Goal: Information Seeking & Learning: Check status

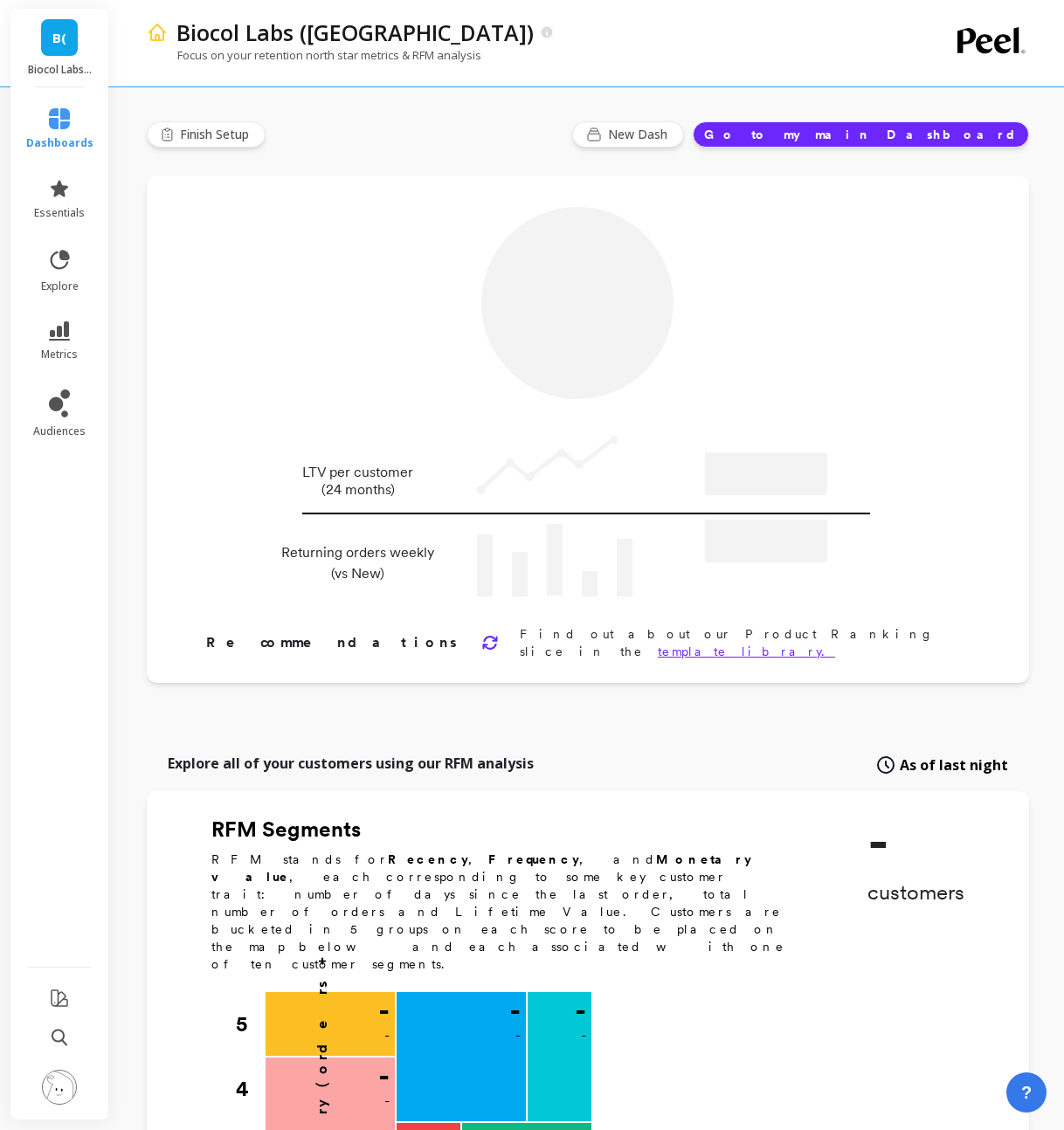
type input "Champions"
type input "18596"
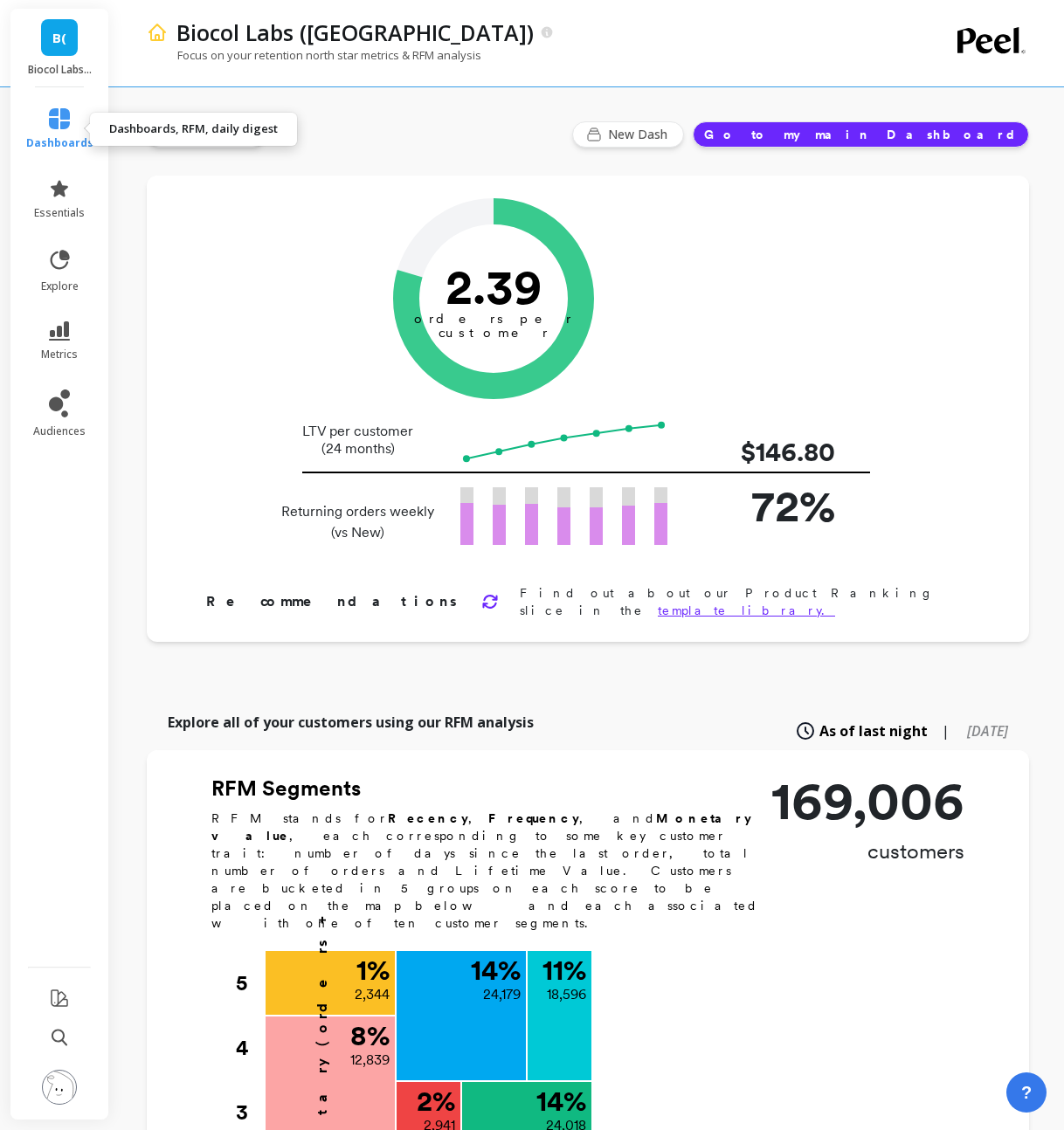
click at [69, 132] on link "dashboards" at bounding box center [60, 129] width 68 height 42
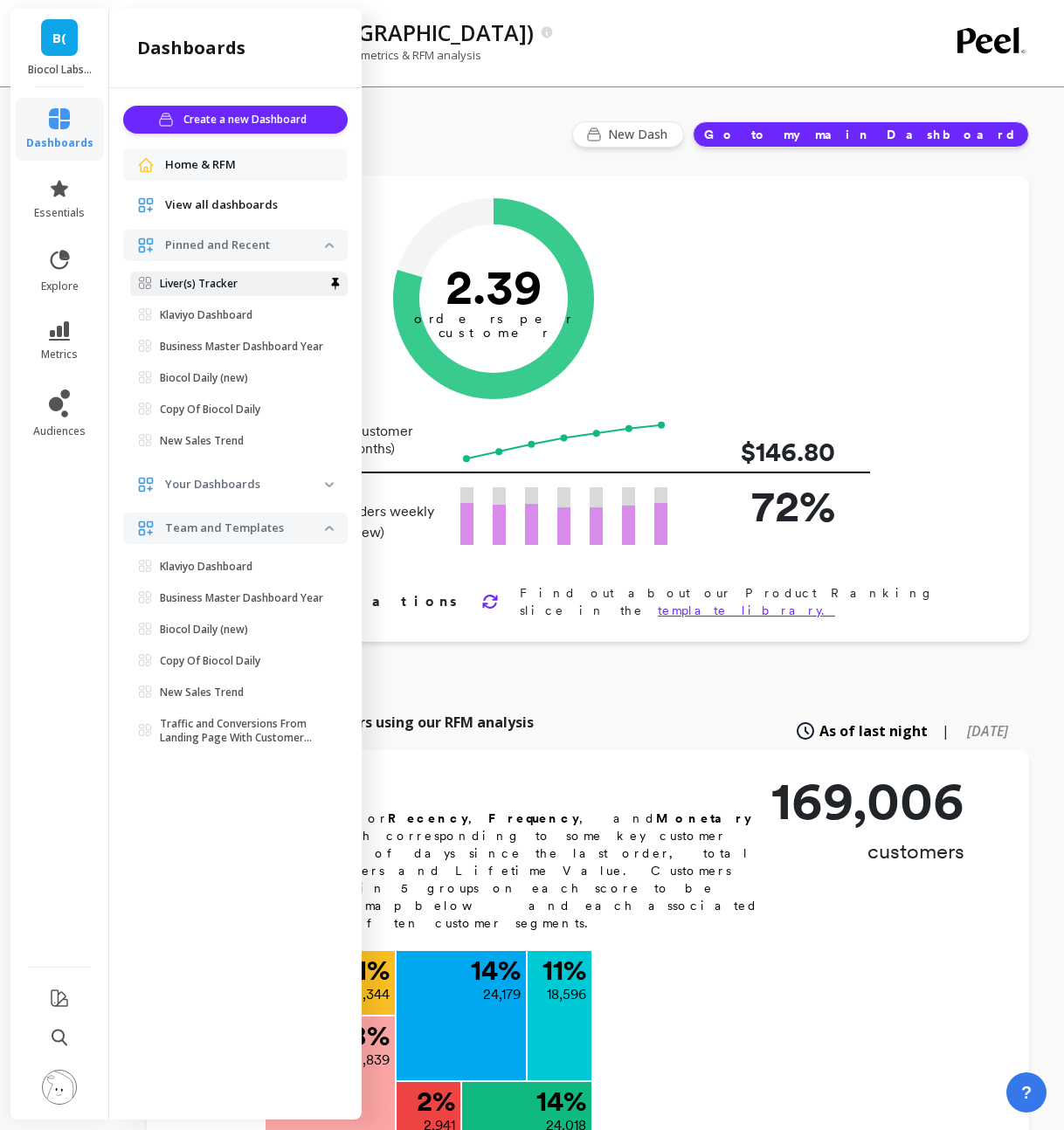
click at [240, 282] on span "Liver(s) Tracker" at bounding box center [231, 284] width 186 height 14
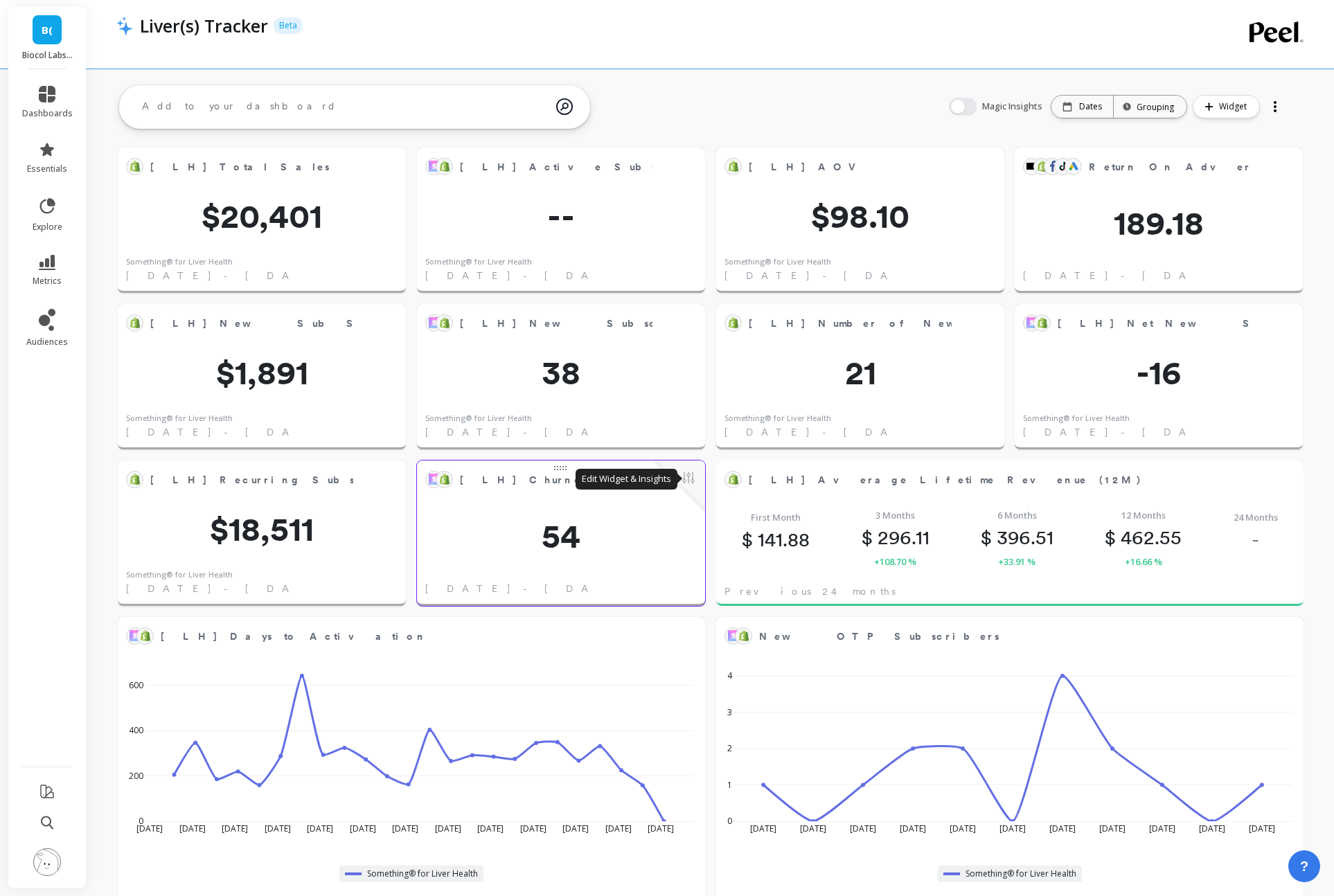
click at [696, 475] on button at bounding box center [689, 479] width 17 height 19
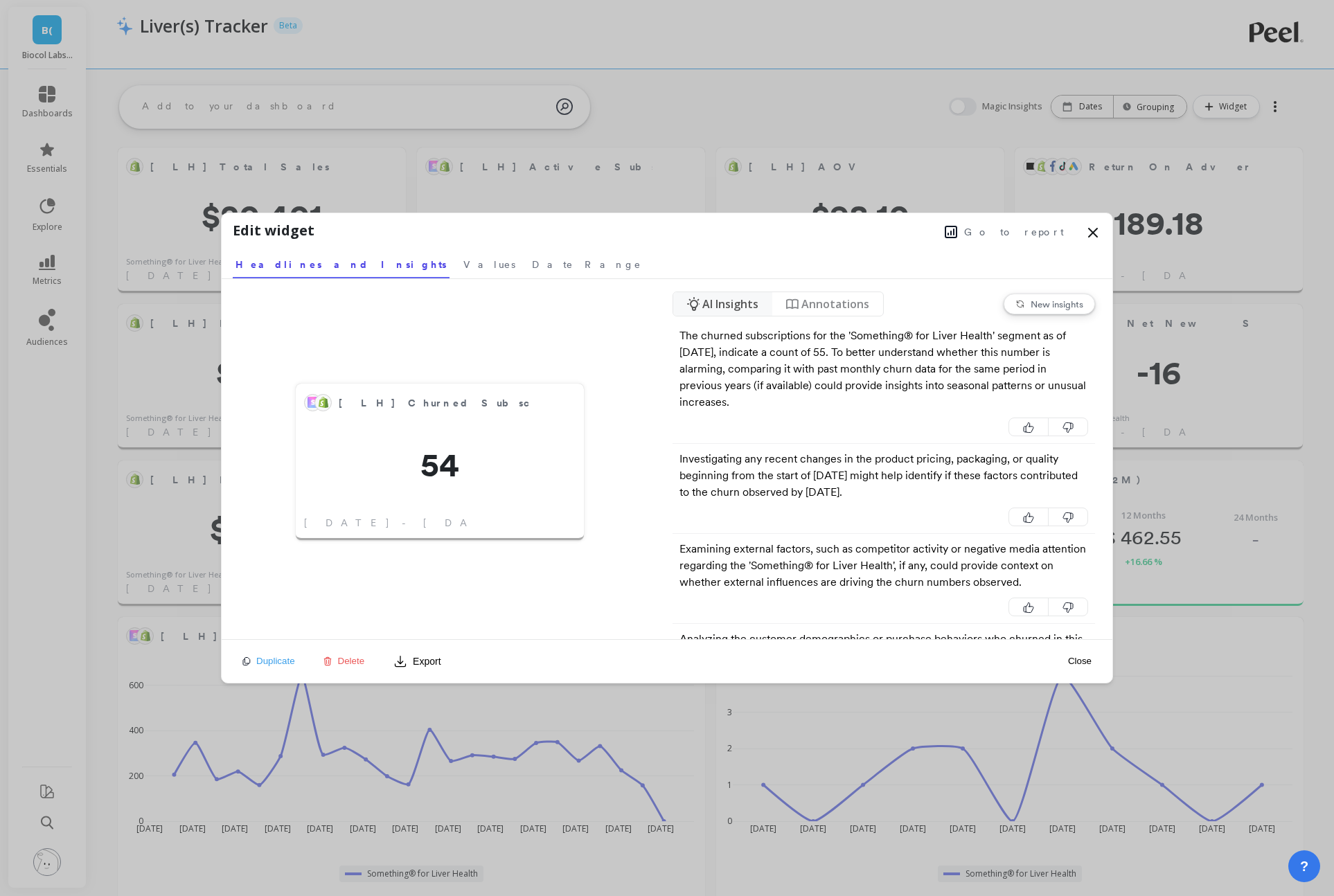
click at [843, 234] on span "Go to report" at bounding box center [1013, 232] width 100 height 14
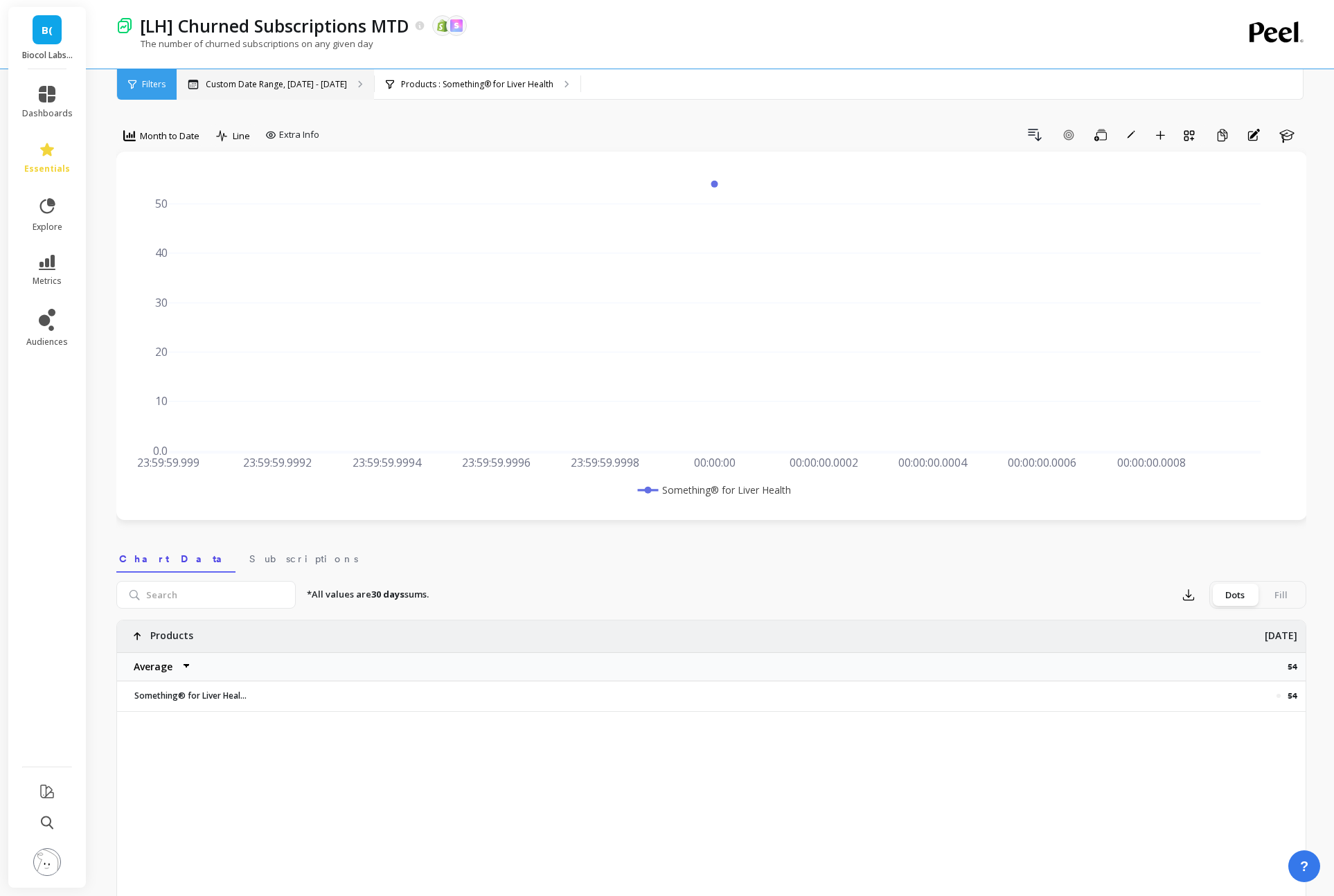
click at [359, 83] on icon at bounding box center [360, 84] width 3 height 6
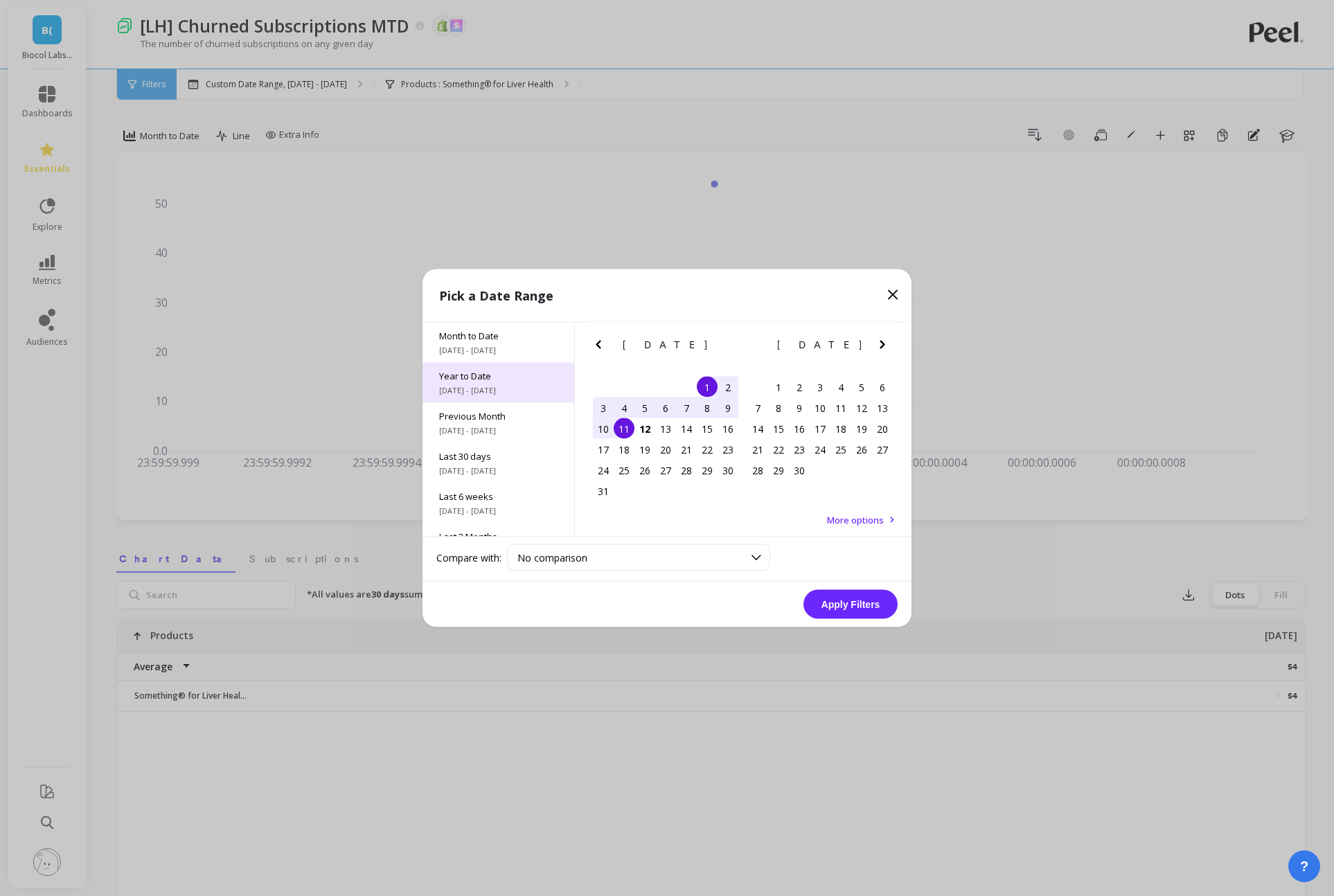
click at [517, 383] on div "Year to Date 1/1/2025 - 8/12/2025" at bounding box center [498, 383] width 152 height 40
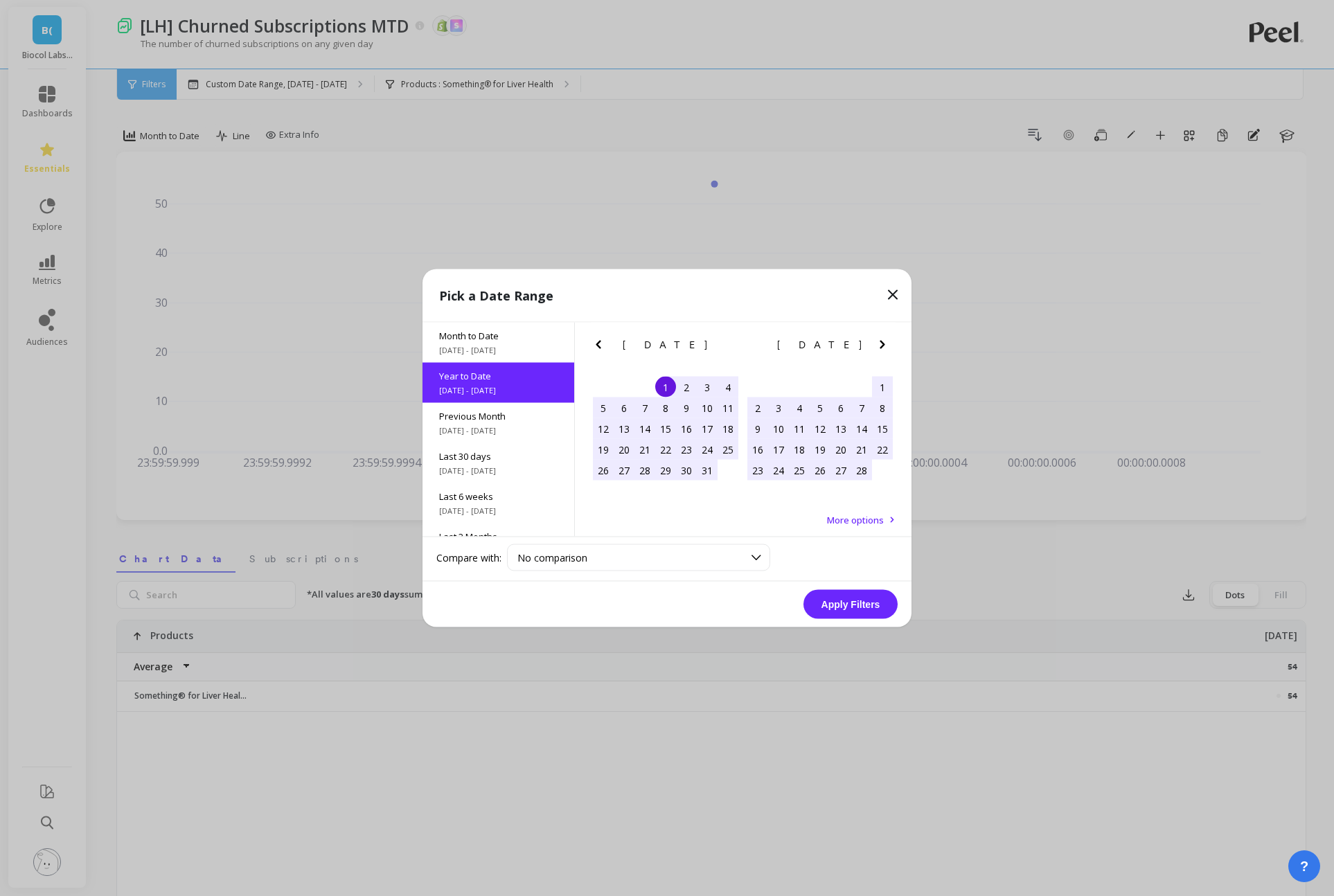
click at [852, 611] on button "Apply Filters" at bounding box center [850, 604] width 94 height 29
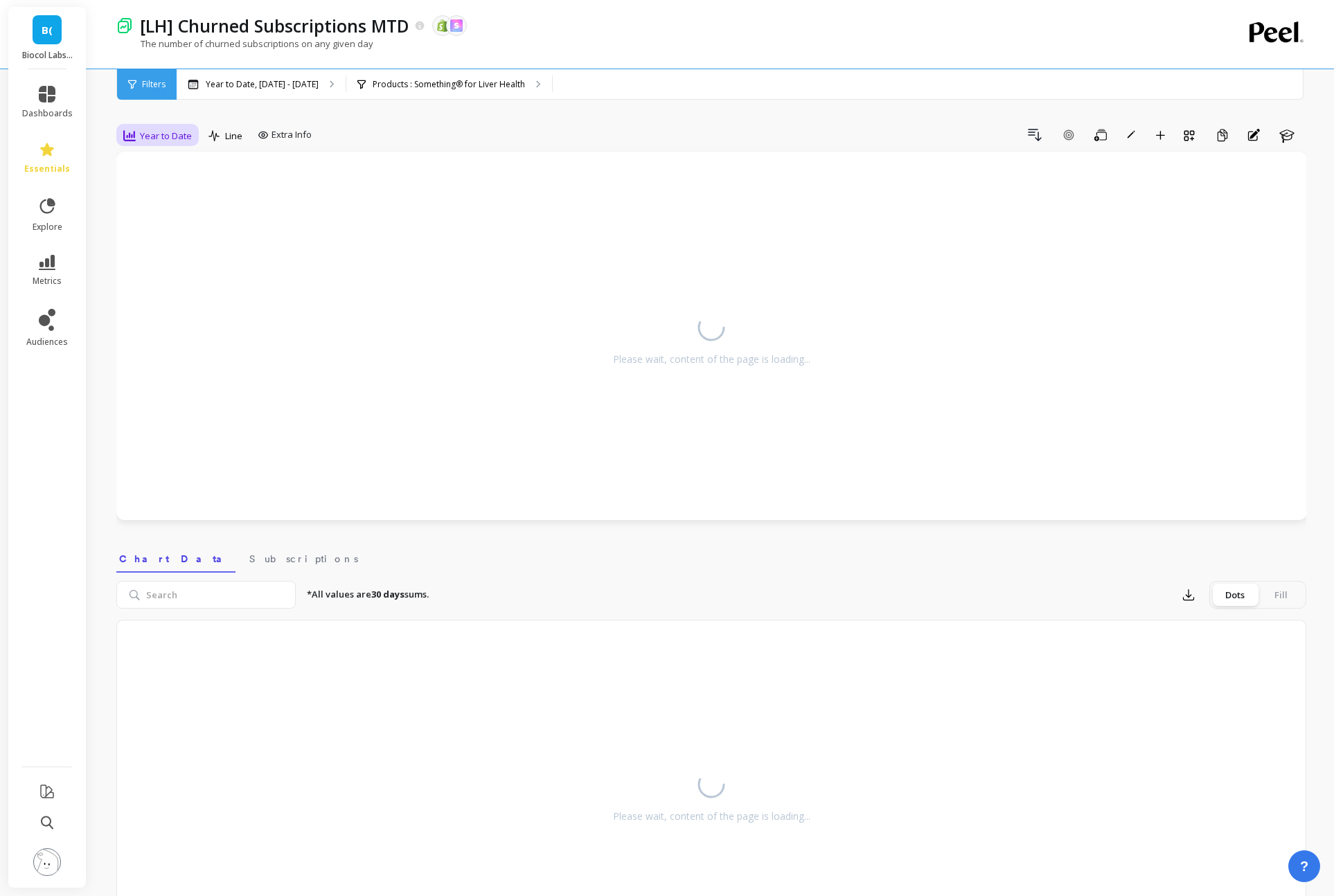
click at [154, 144] on div "Year to Date" at bounding box center [157, 136] width 77 height 23
click at [155, 239] on div "Monthly" at bounding box center [167, 246] width 79 height 13
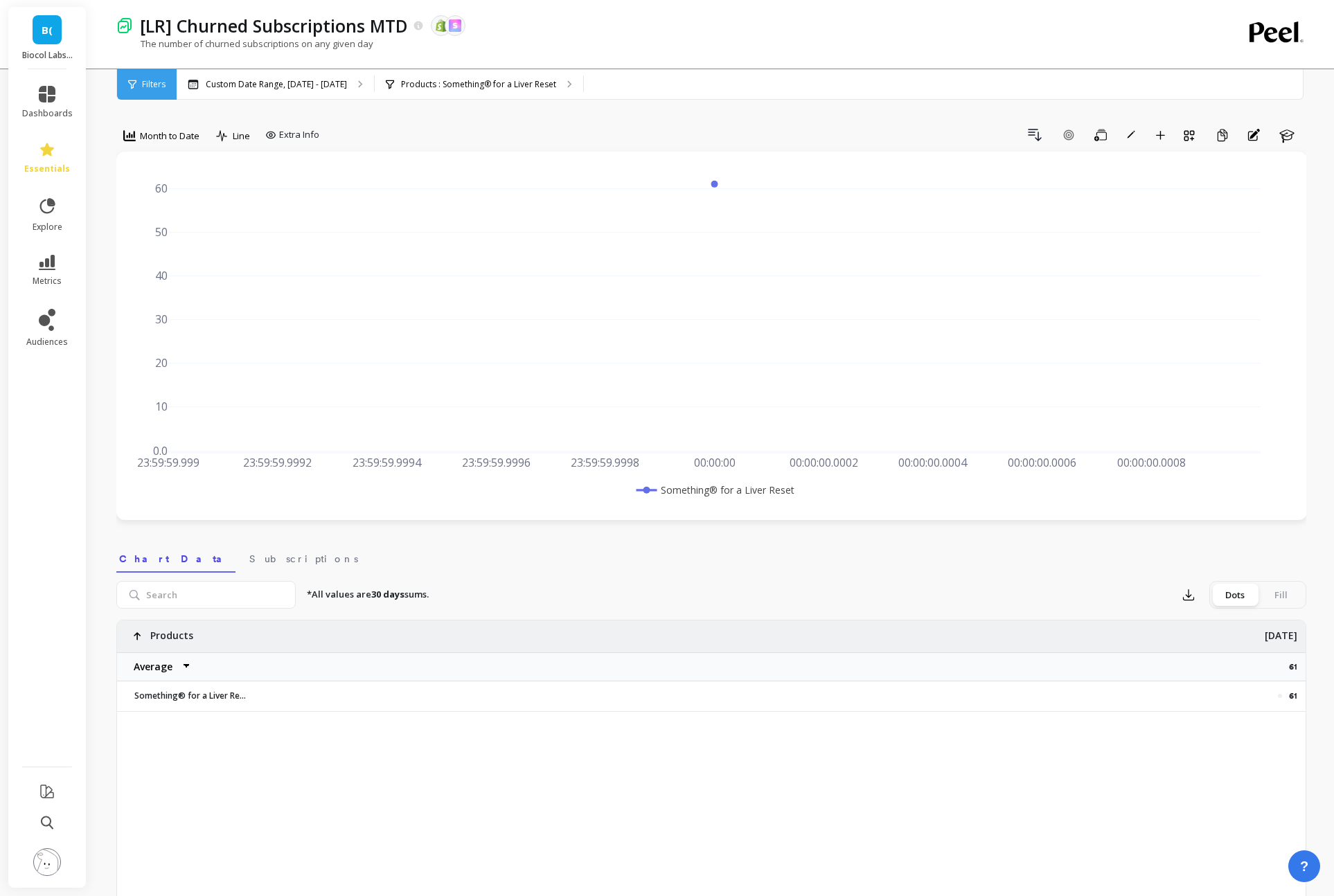
click at [312, 103] on div "Month to Date Line Extra Info Drill Down Add Goal Save Rename Add to Dashboard …" at bounding box center [711, 794] width 1190 height 1477
click at [309, 86] on p "Custom Date Range, Aug 1 - Aug 11" at bounding box center [276, 85] width 141 height 11
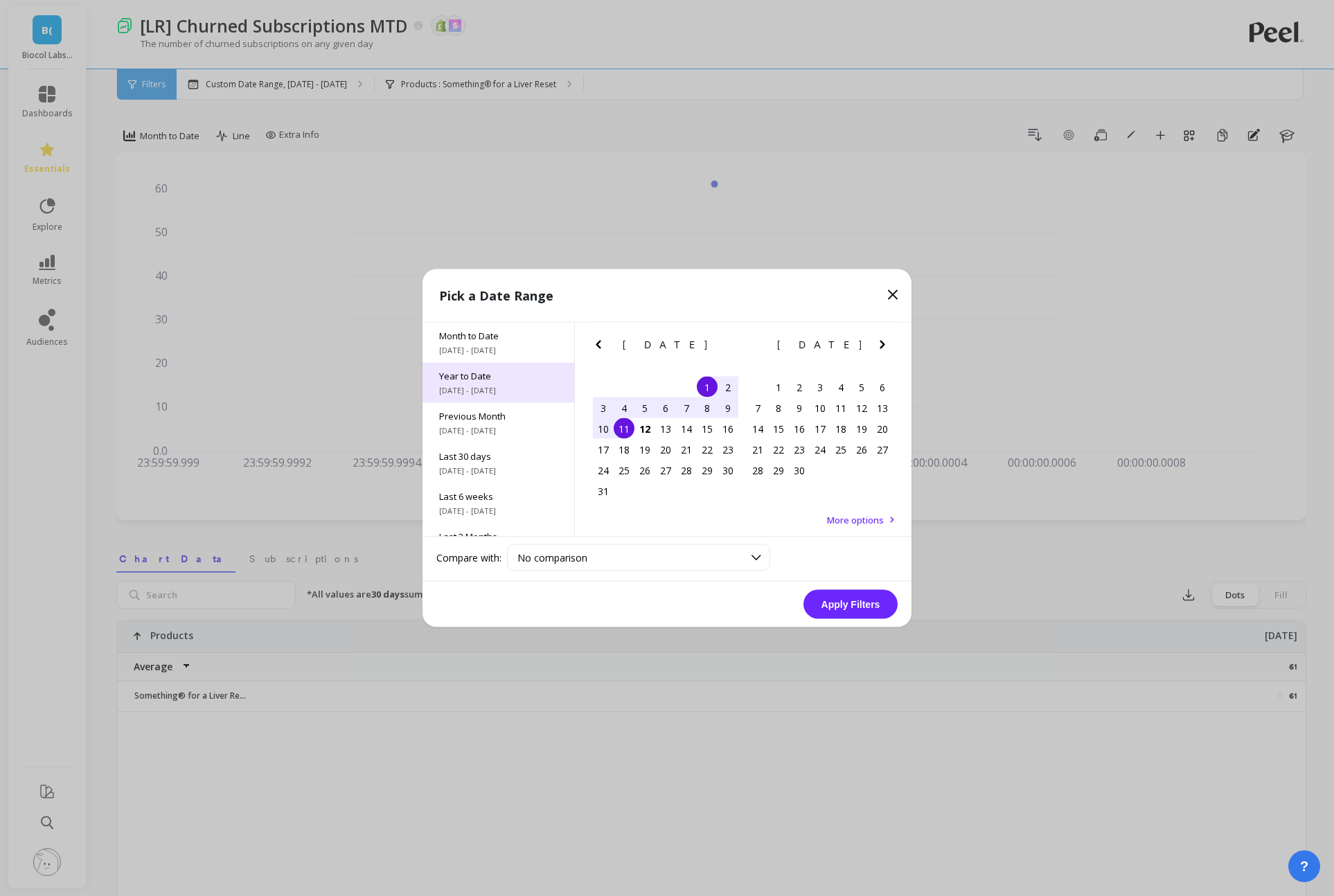
click at [532, 388] on span "1/1/2025 - 8/12/2025" at bounding box center [499, 390] width 119 height 11
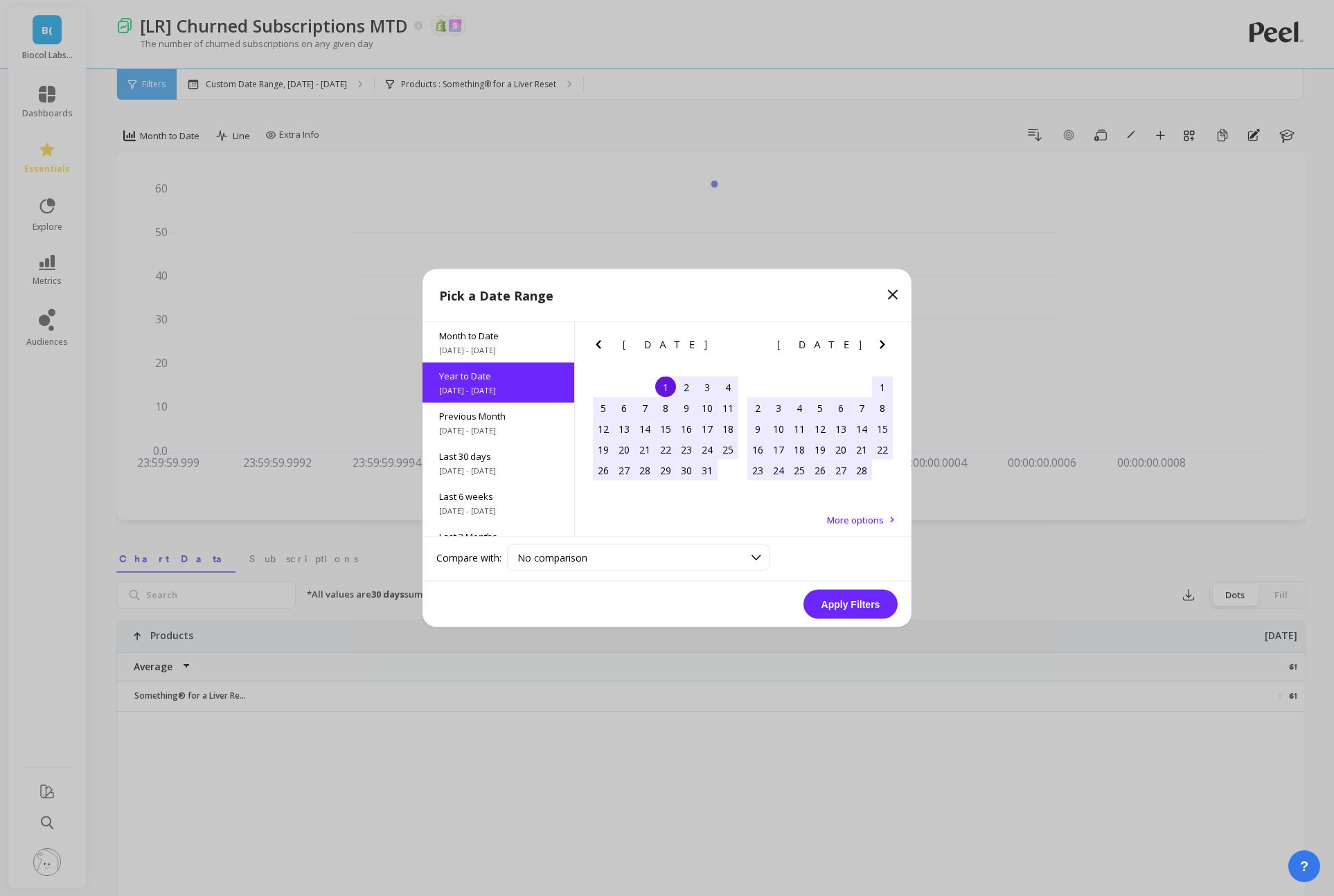
click at [838, 610] on button "Apply Filters" at bounding box center [850, 604] width 94 height 29
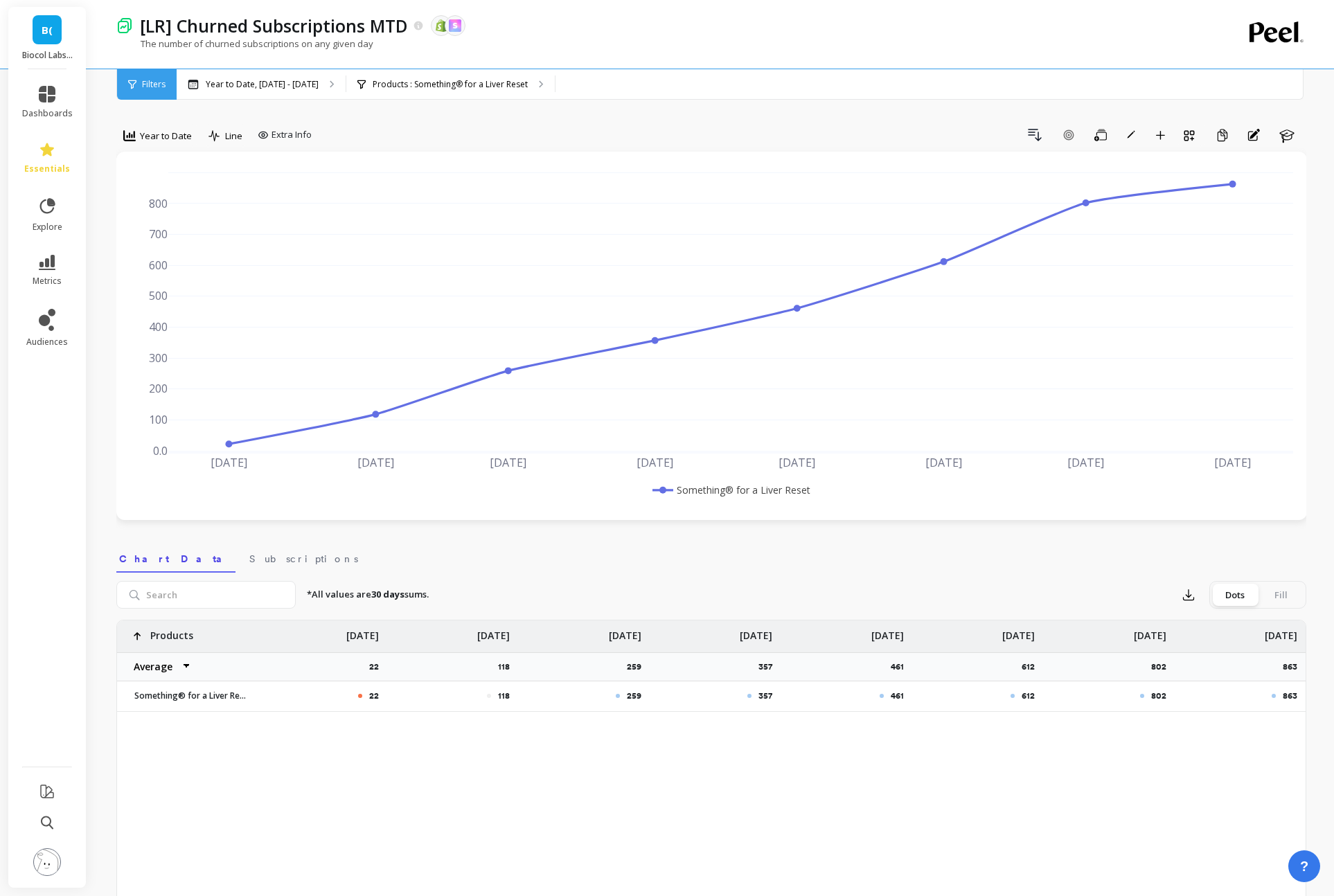
click at [162, 155] on div "Jan 2025 Feb 2025 Mar 2025 Apr 2025 May 2025 Jun 2025 Jul 2025 Aug 2025 0.0 100…" at bounding box center [712, 336] width 1191 height 369
click at [162, 147] on div "Year to Date" at bounding box center [157, 136] width 77 height 23
click at [177, 236] on div "Monthly" at bounding box center [167, 246] width 95 height 24
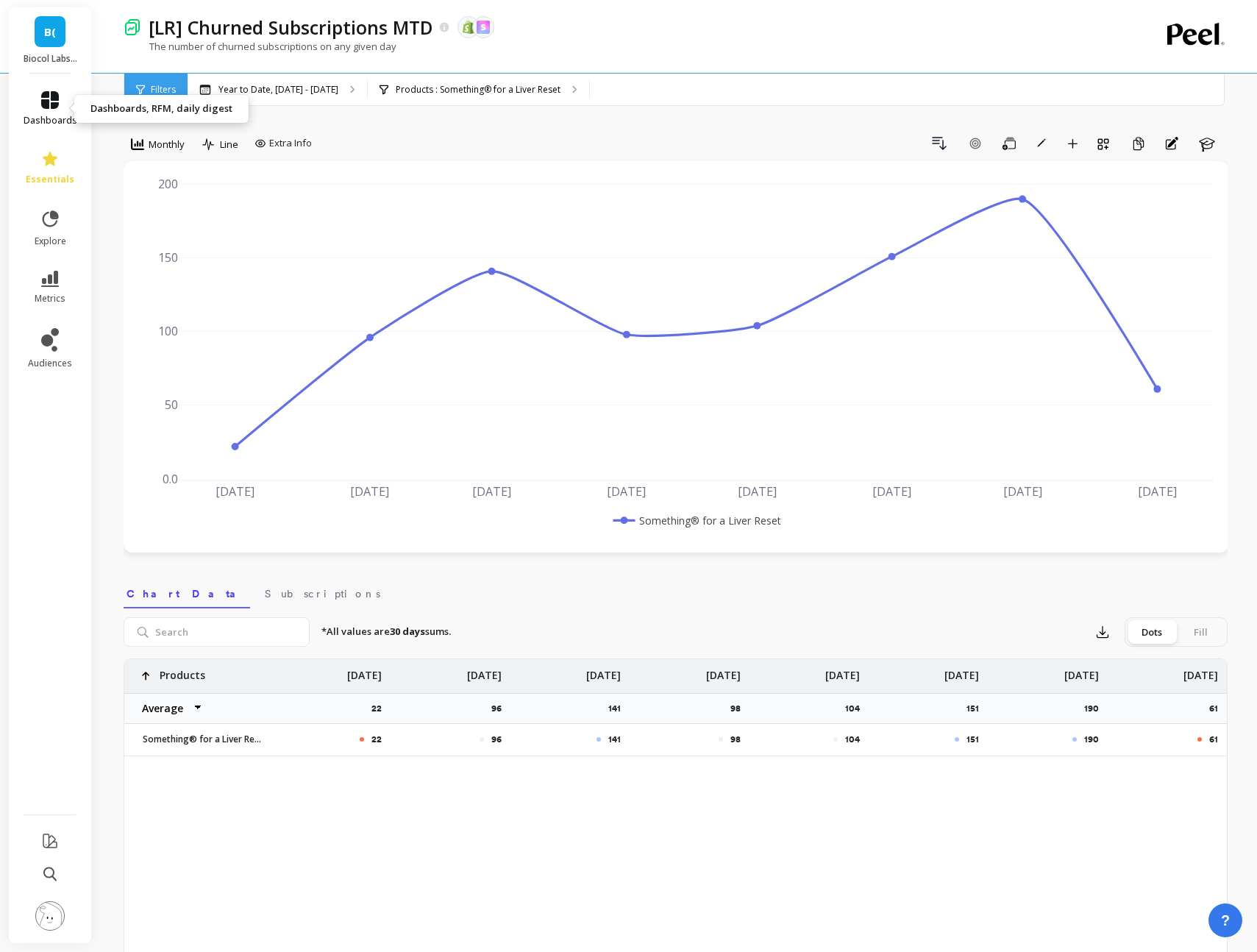
click at [56, 107] on icon at bounding box center [50, 101] width 18 height 18
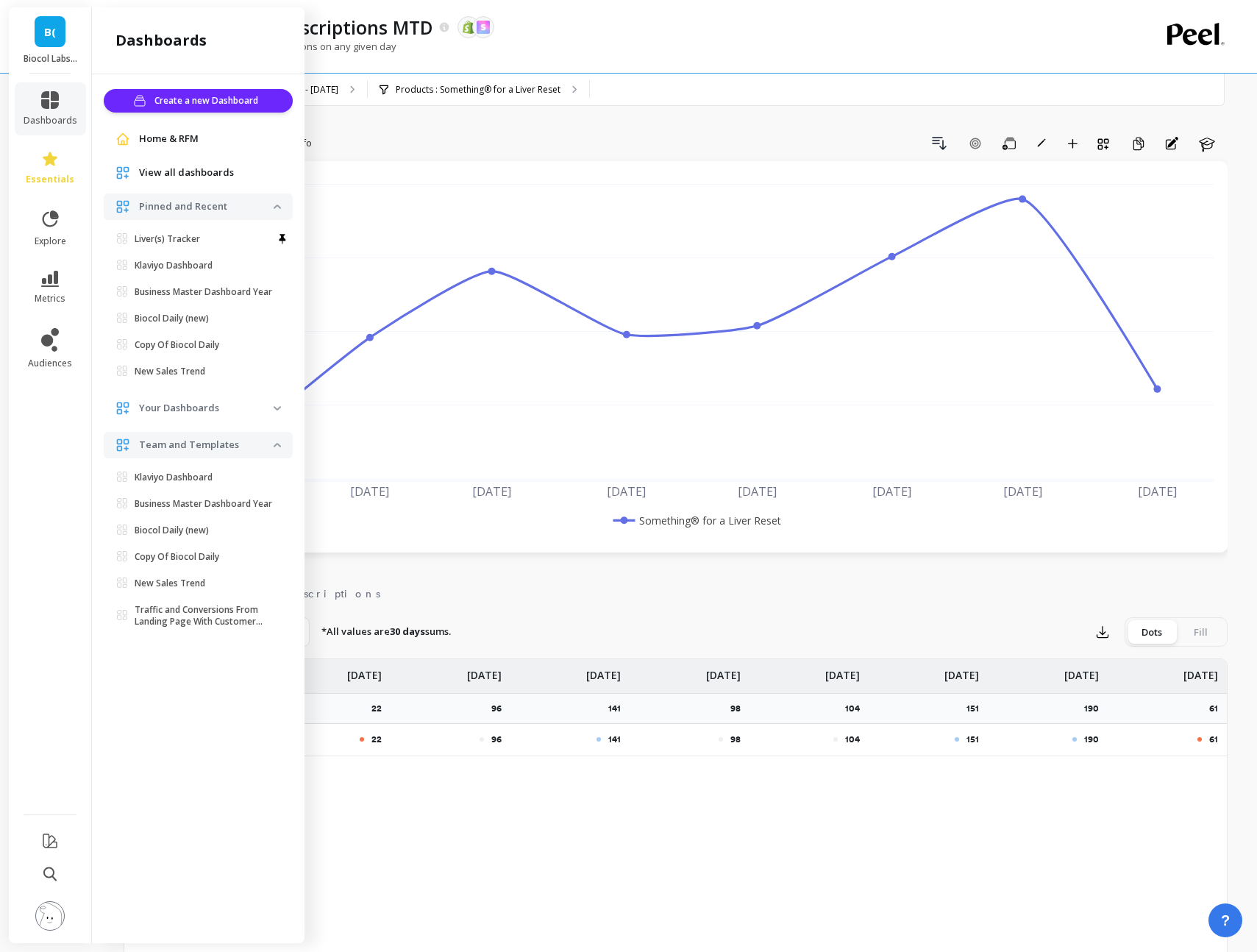
click at [190, 253] on ul "Liver(s) Tracker Klaviyo Dashboard Set as default dashboard Business Master Das…" at bounding box center [201, 308] width 183 height 159
click at [190, 248] on link "Liver(s) Tracker" at bounding box center [201, 239] width 183 height 20
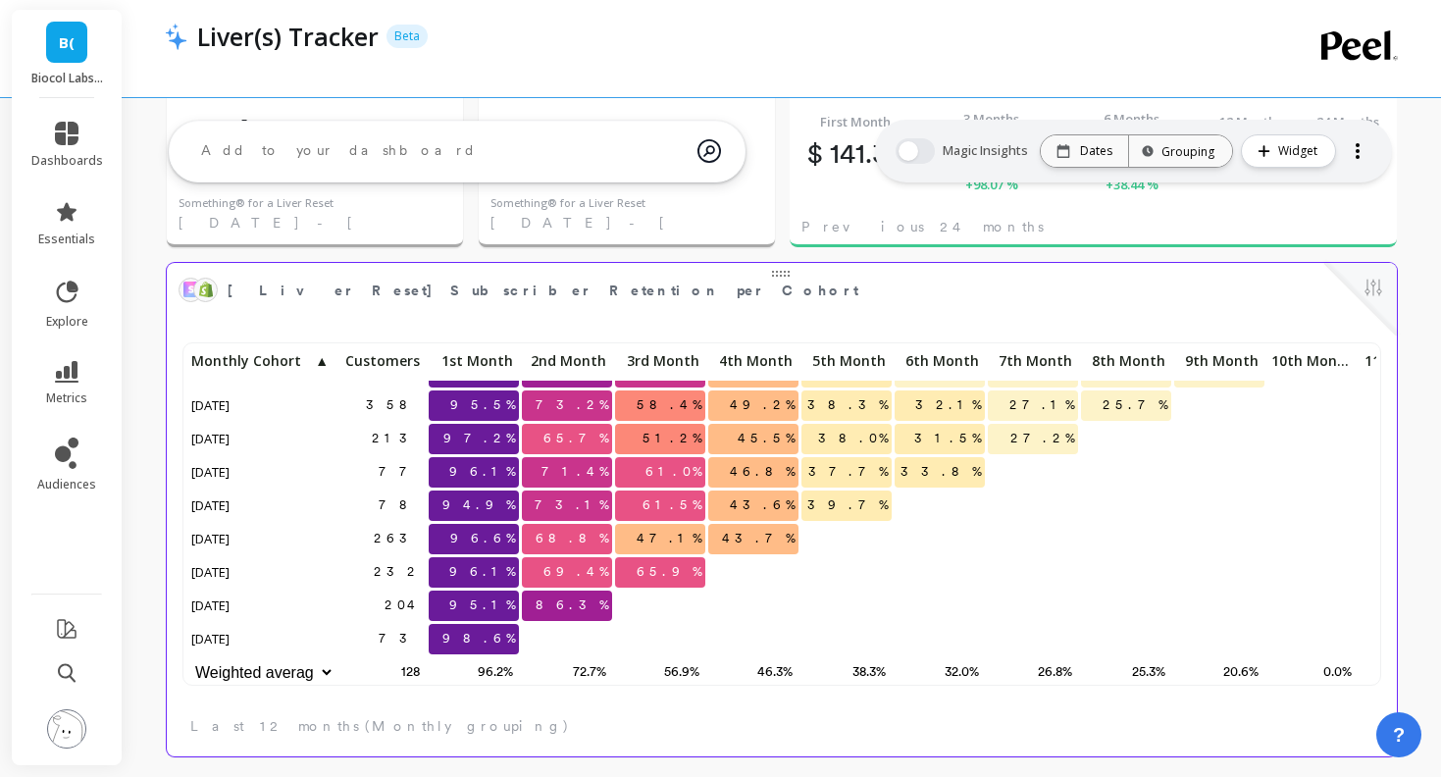
scroll to position [3050, 0]
click at [1380, 281] on button at bounding box center [1373, 288] width 24 height 27
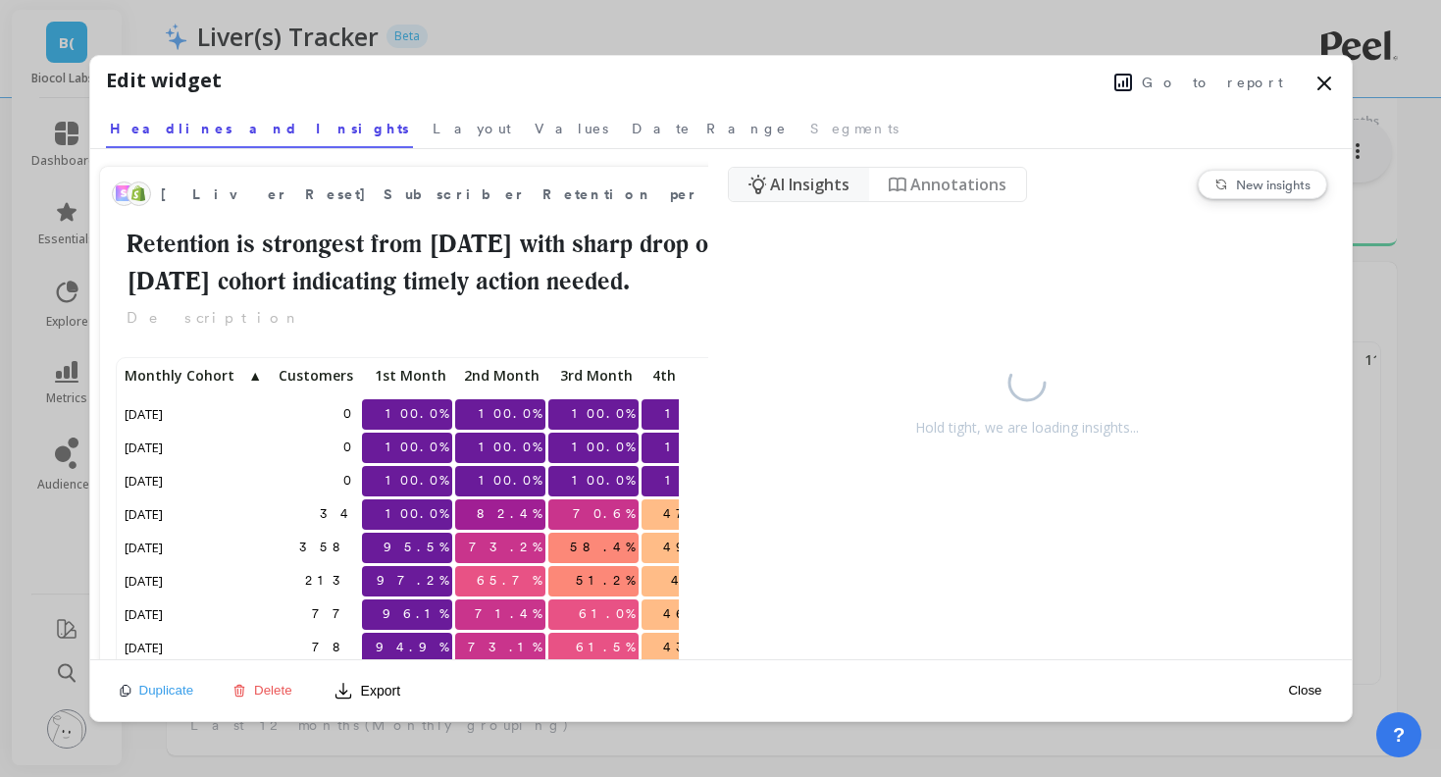
scroll to position [343, 557]
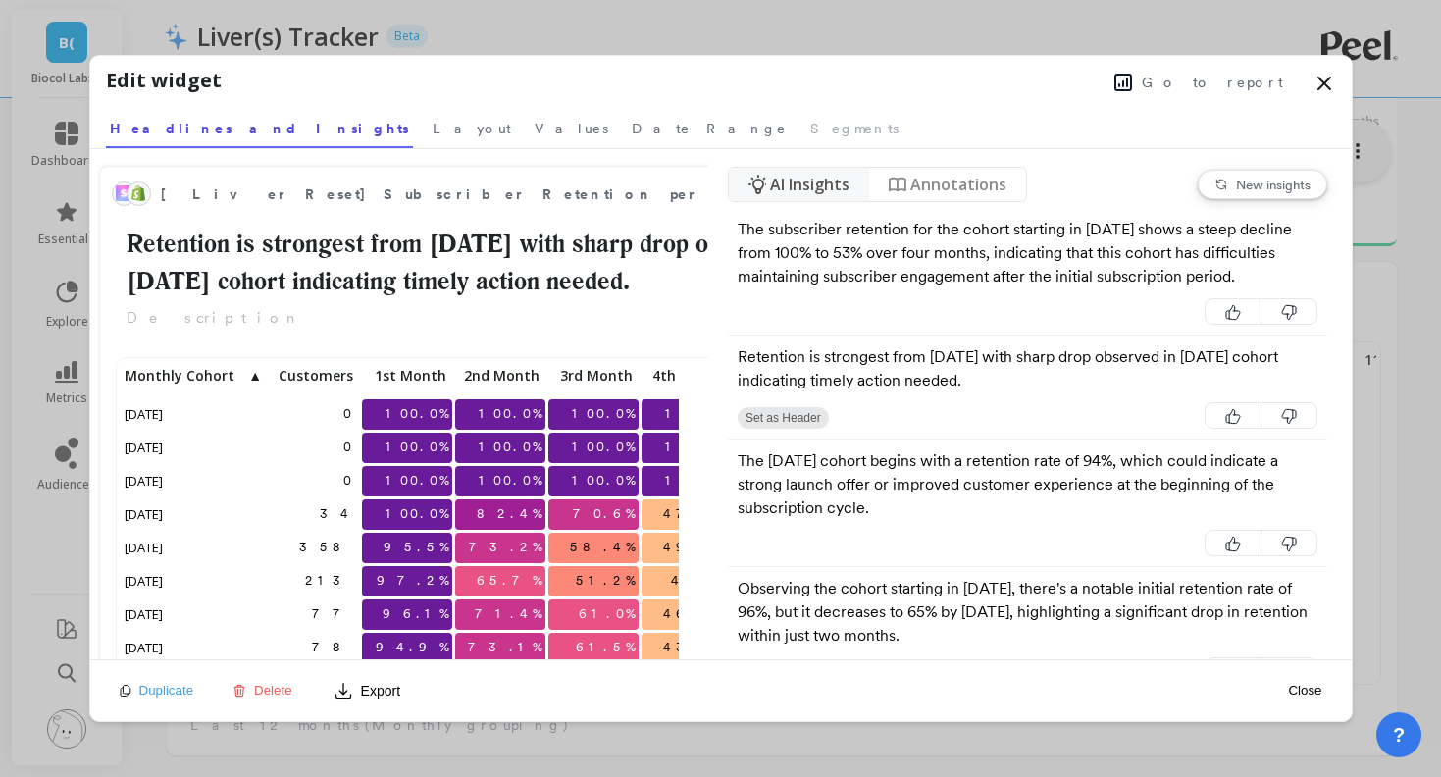
click at [1230, 82] on span "Go to report" at bounding box center [1212, 83] width 141 height 20
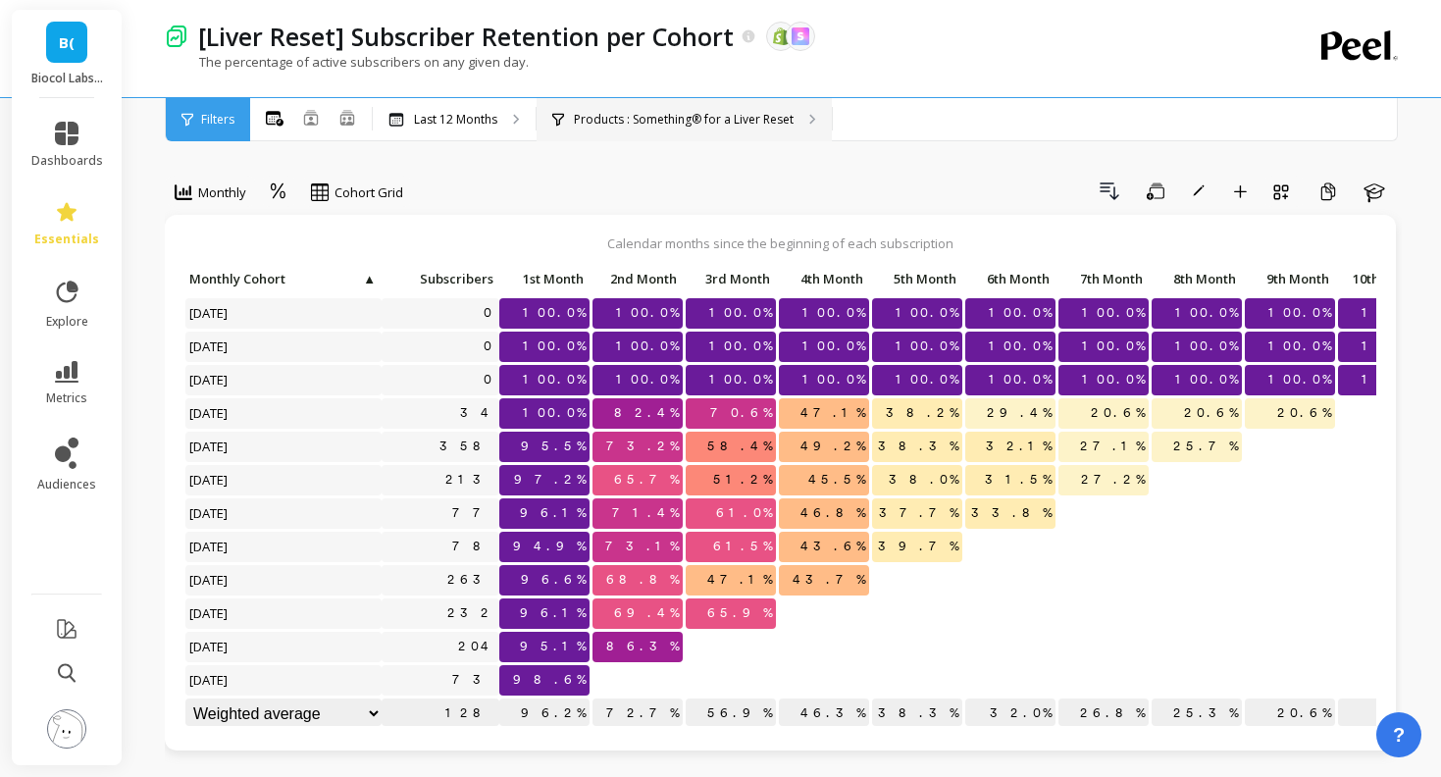
click at [819, 114] on div "Products : Something® for a Liver Reset" at bounding box center [684, 119] width 295 height 43
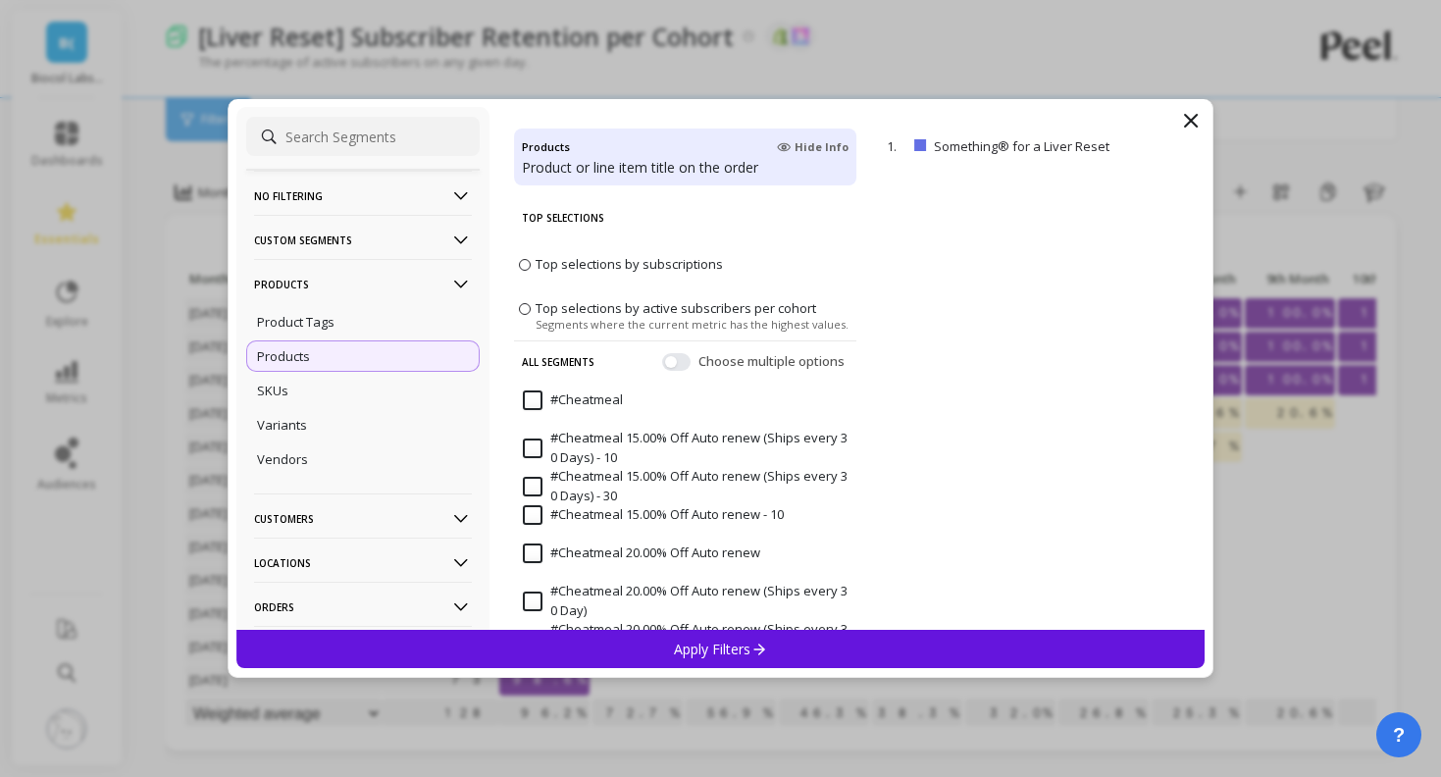
click at [1185, 119] on icon at bounding box center [1191, 121] width 24 height 24
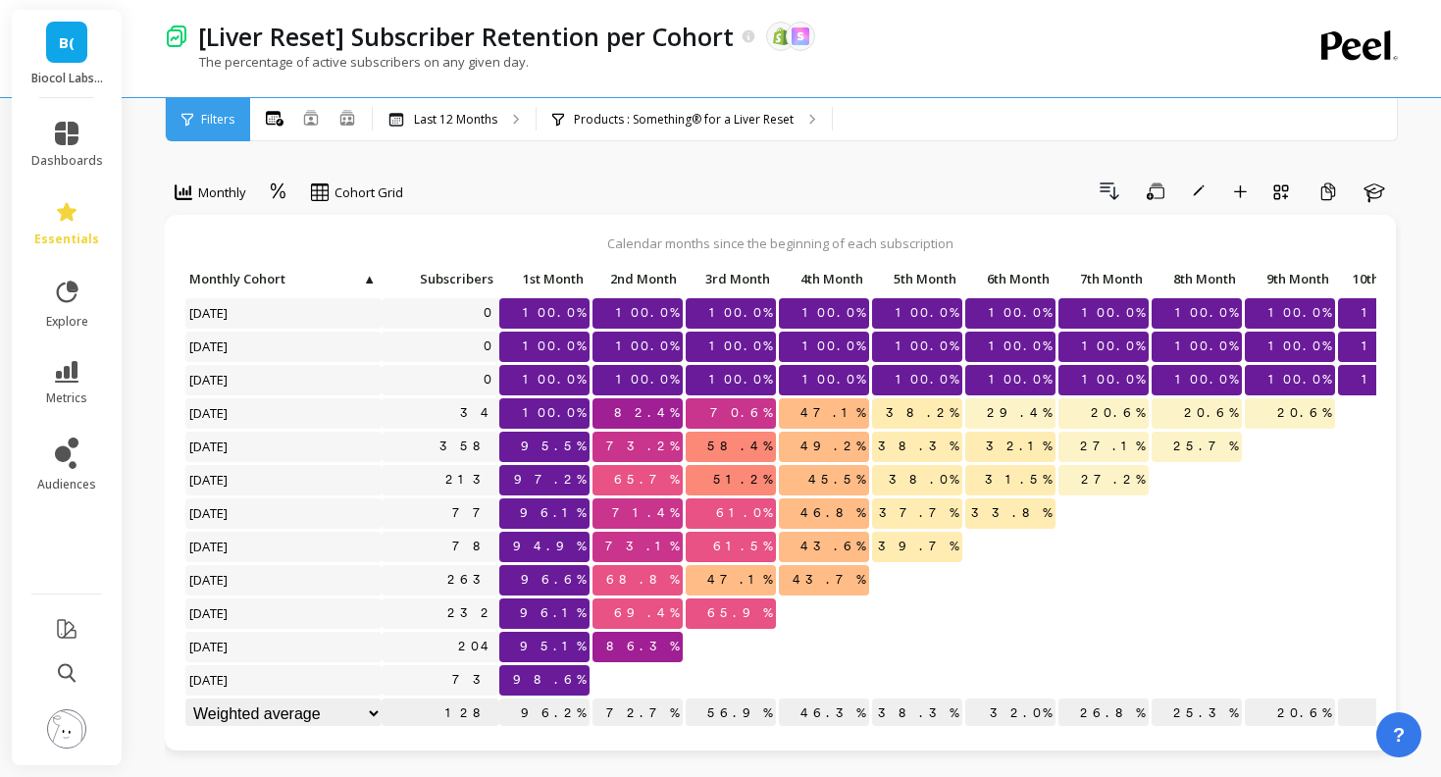
scroll to position [1, 0]
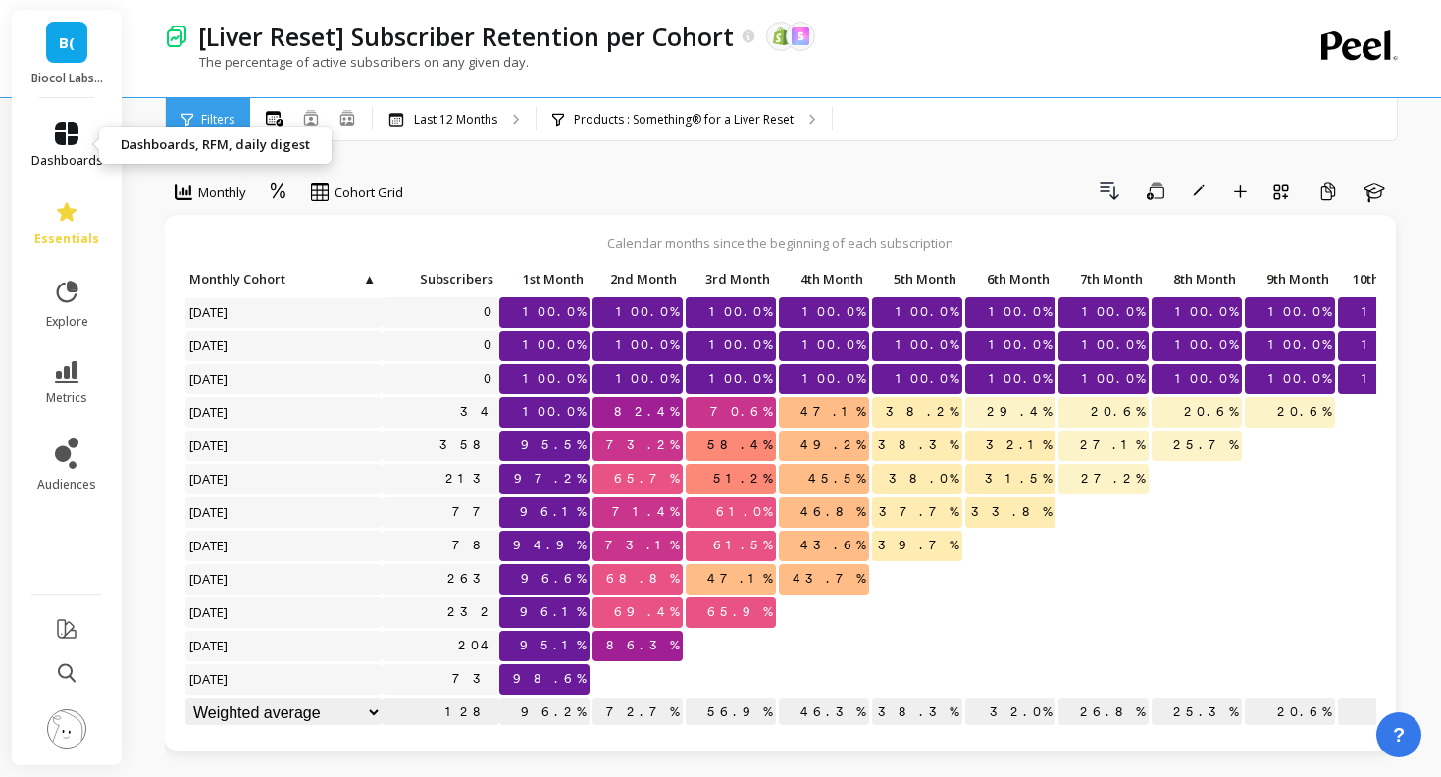
click at [65, 131] on icon at bounding box center [67, 134] width 24 height 24
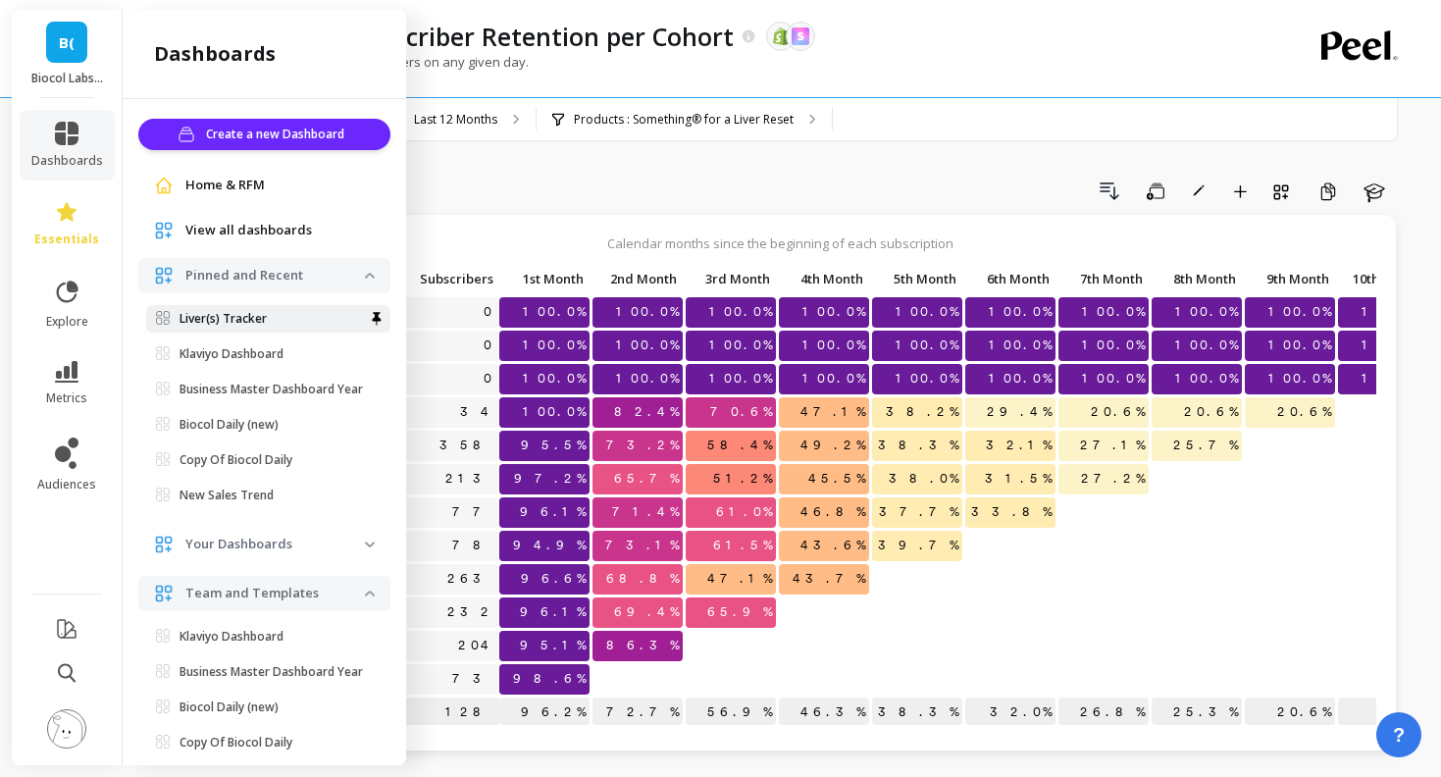
click at [218, 310] on link "Liver(s) Tracker" at bounding box center [268, 318] width 244 height 27
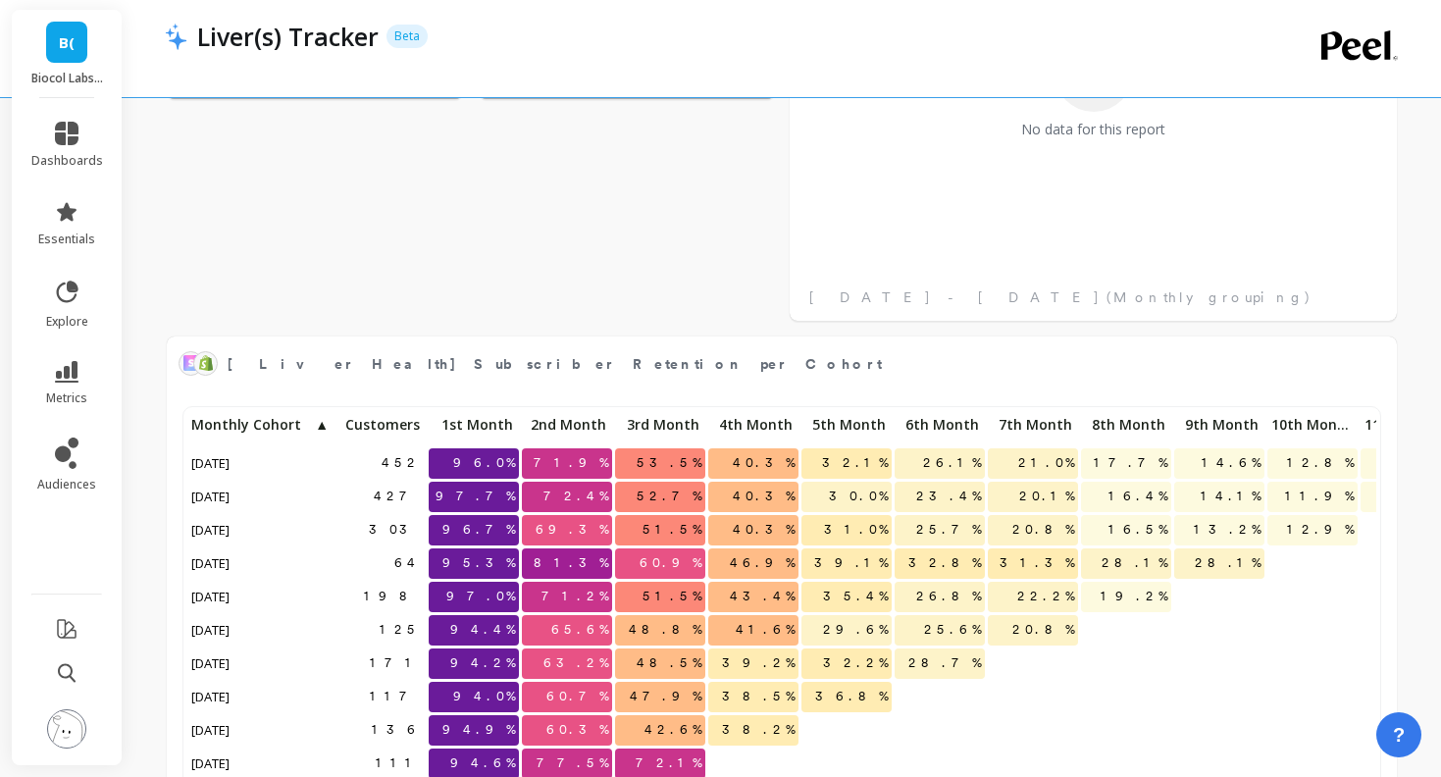
scroll to position [1856, 0]
